Goal: Task Accomplishment & Management: Manage account settings

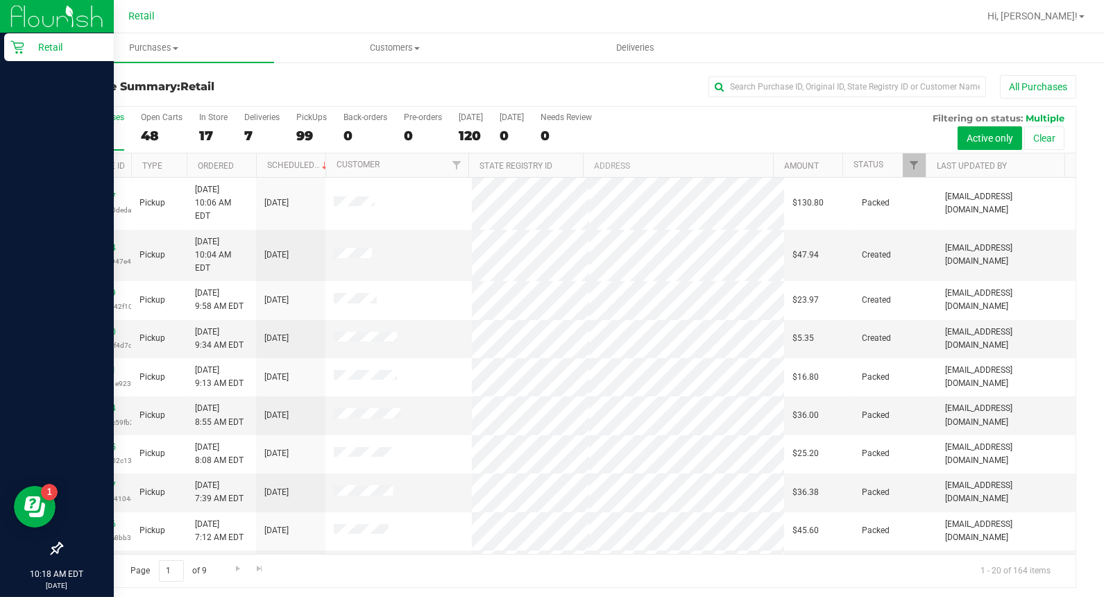
click at [14, 47] on icon at bounding box center [17, 47] width 14 height 14
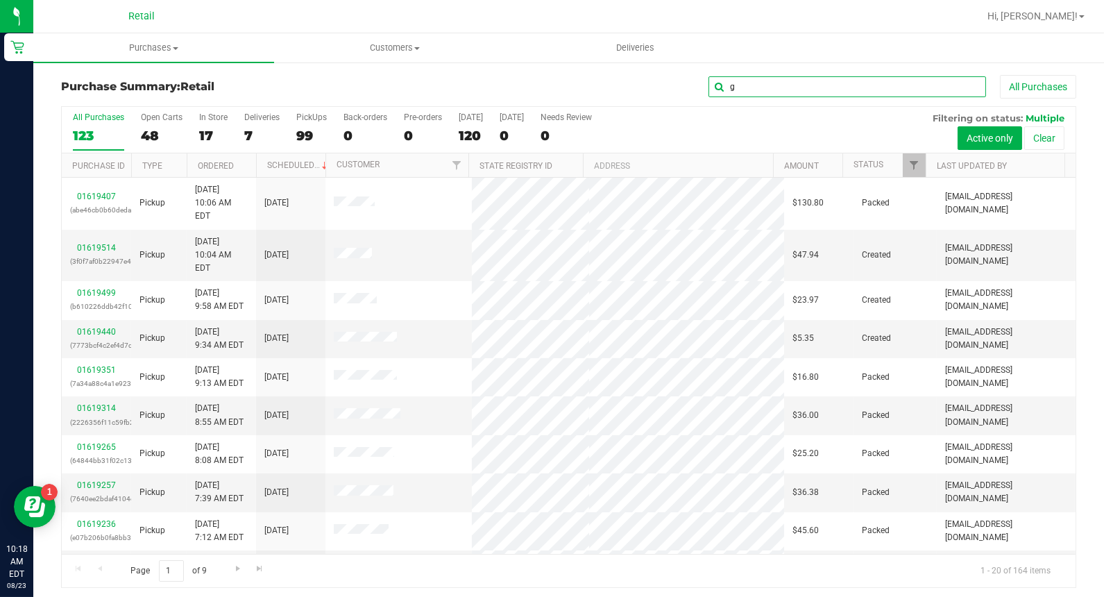
click at [815, 94] on input "g" at bounding box center [848, 86] width 278 height 21
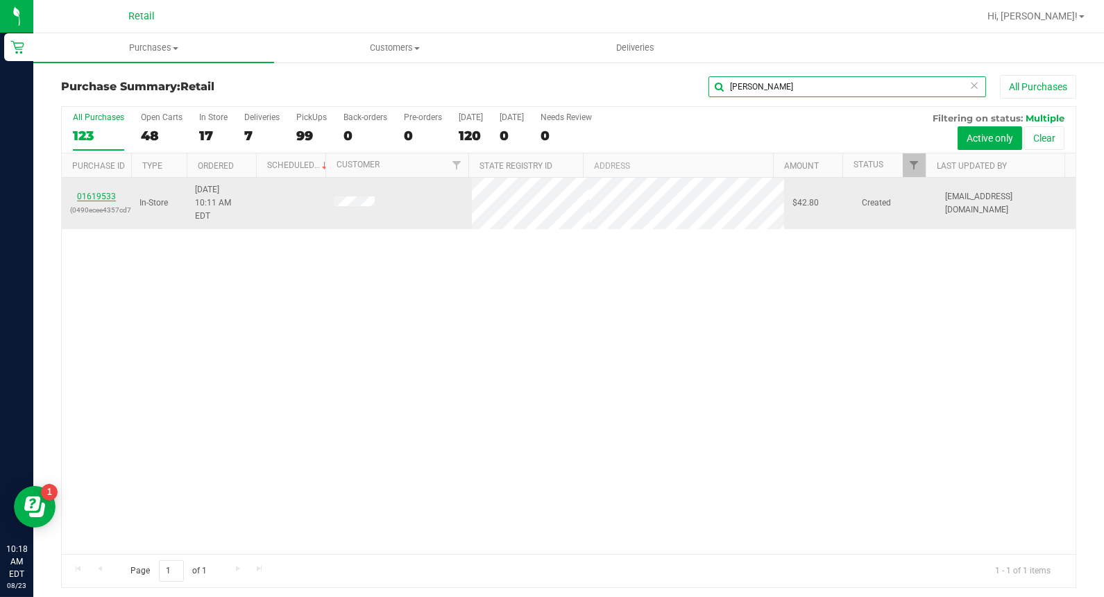
type input "[PERSON_NAME]"
click at [100, 192] on link "01619533" at bounding box center [96, 197] width 39 height 10
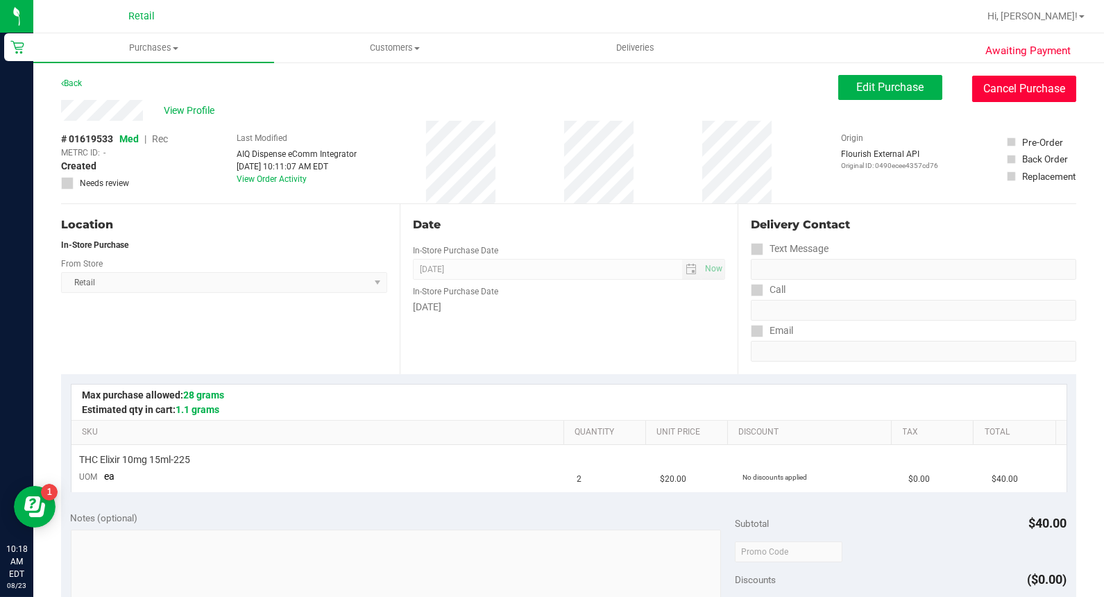
click at [1043, 94] on button "Cancel Purchase" at bounding box center [1024, 89] width 104 height 26
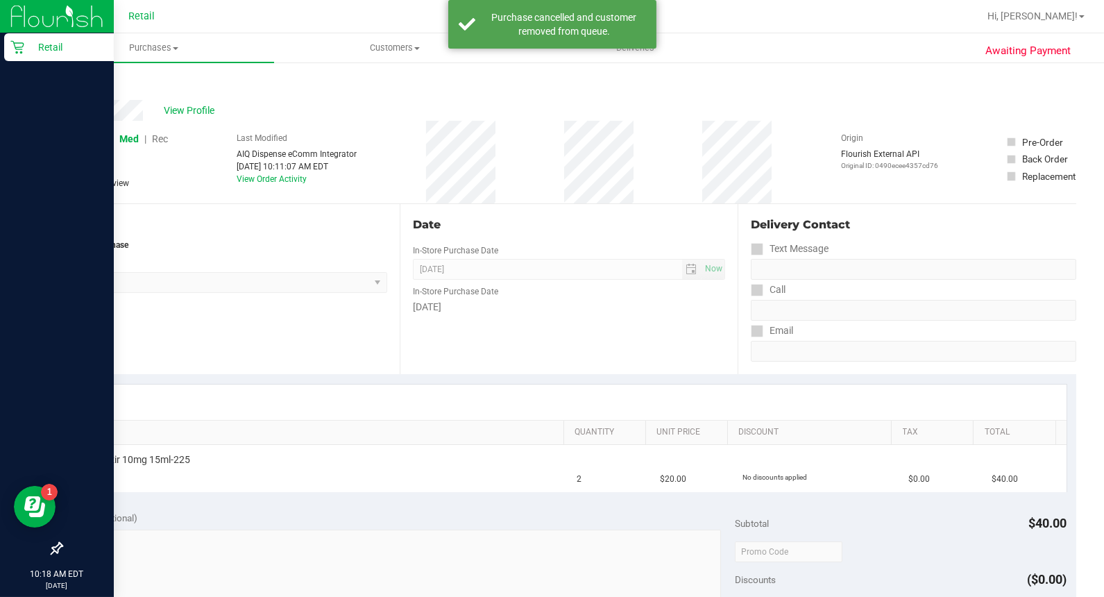
click at [9, 49] on div "Retail" at bounding box center [59, 47] width 110 height 28
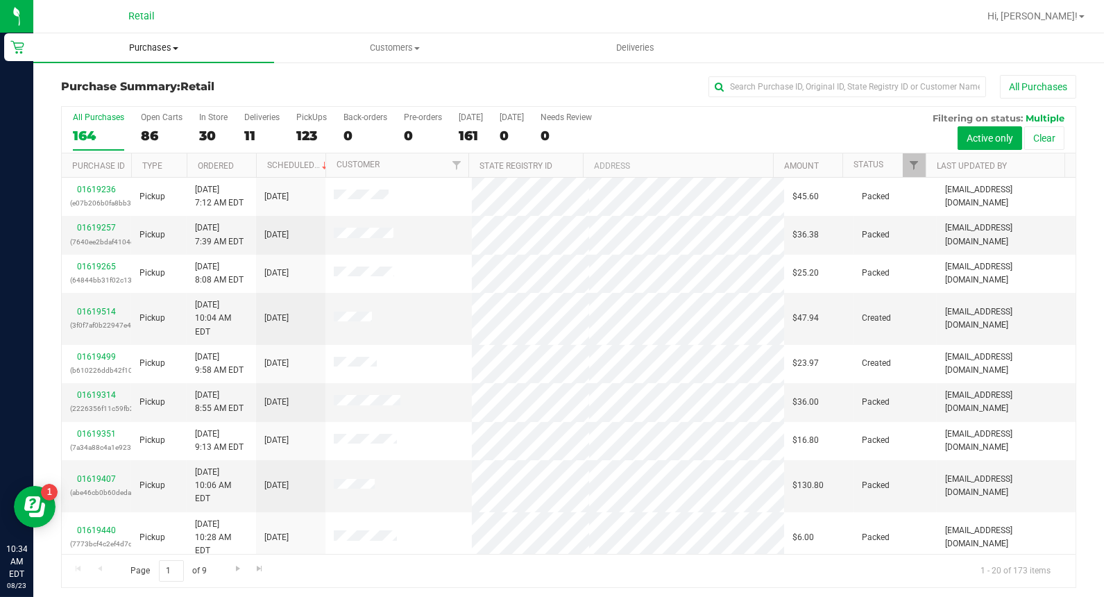
click at [36, 44] on span "Purchases" at bounding box center [153, 48] width 241 height 12
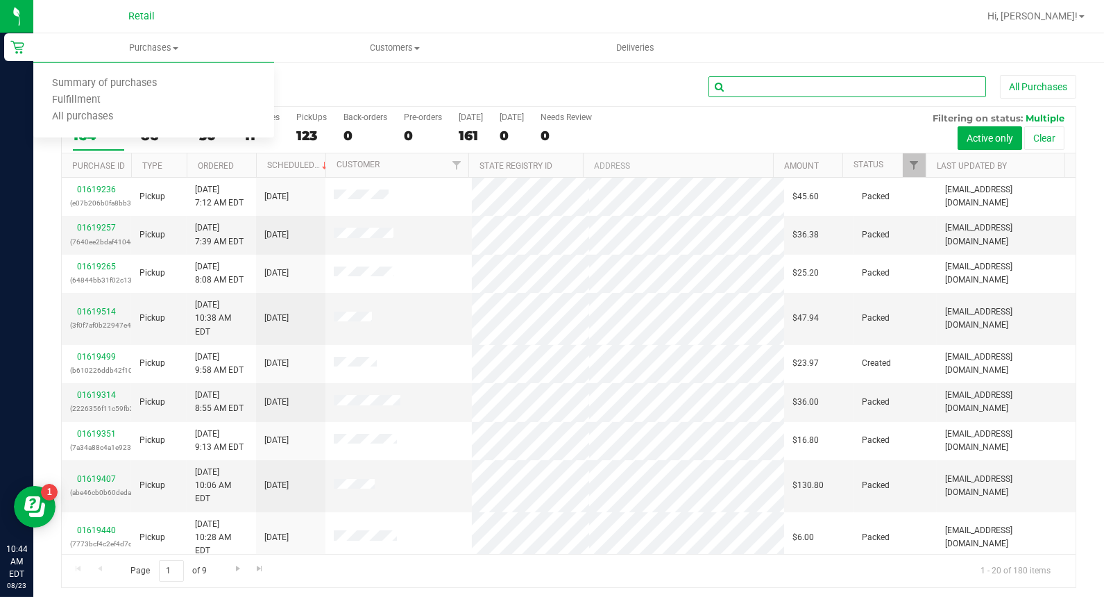
click at [759, 81] on input "text" at bounding box center [848, 86] width 278 height 21
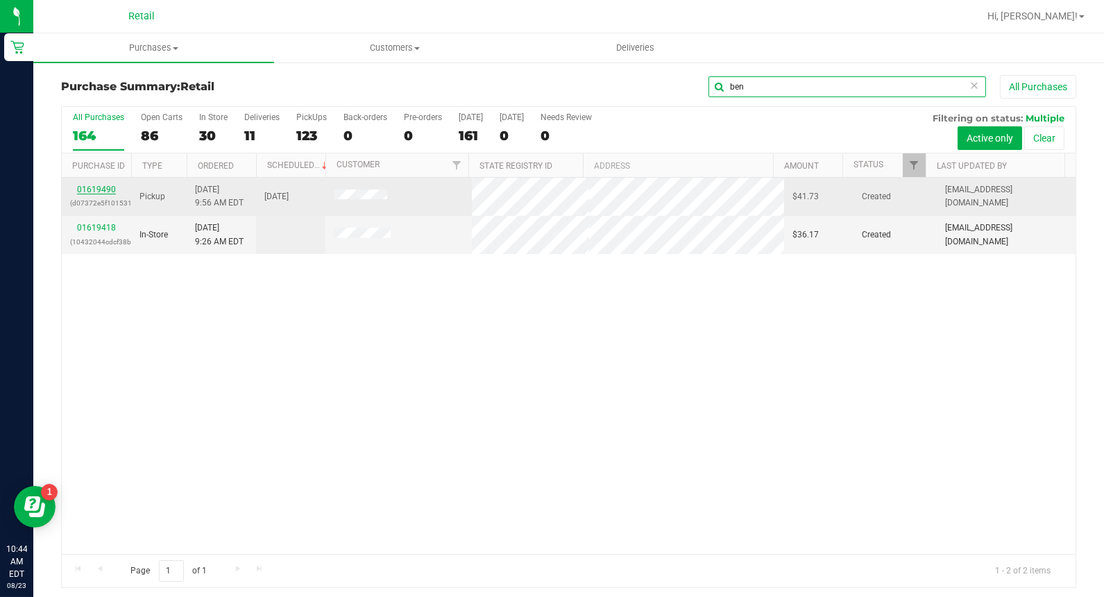
type input "ben"
click at [105, 192] on link "01619490" at bounding box center [96, 190] width 39 height 10
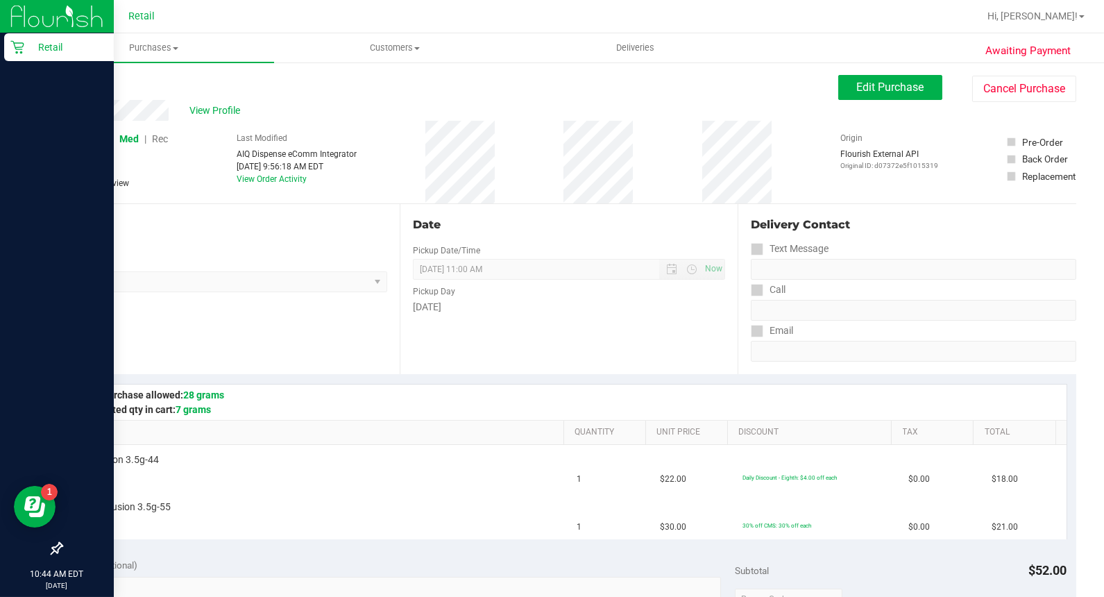
click at [38, 44] on p "Retail" at bounding box center [65, 47] width 83 height 17
